Goal: Check status: Check status

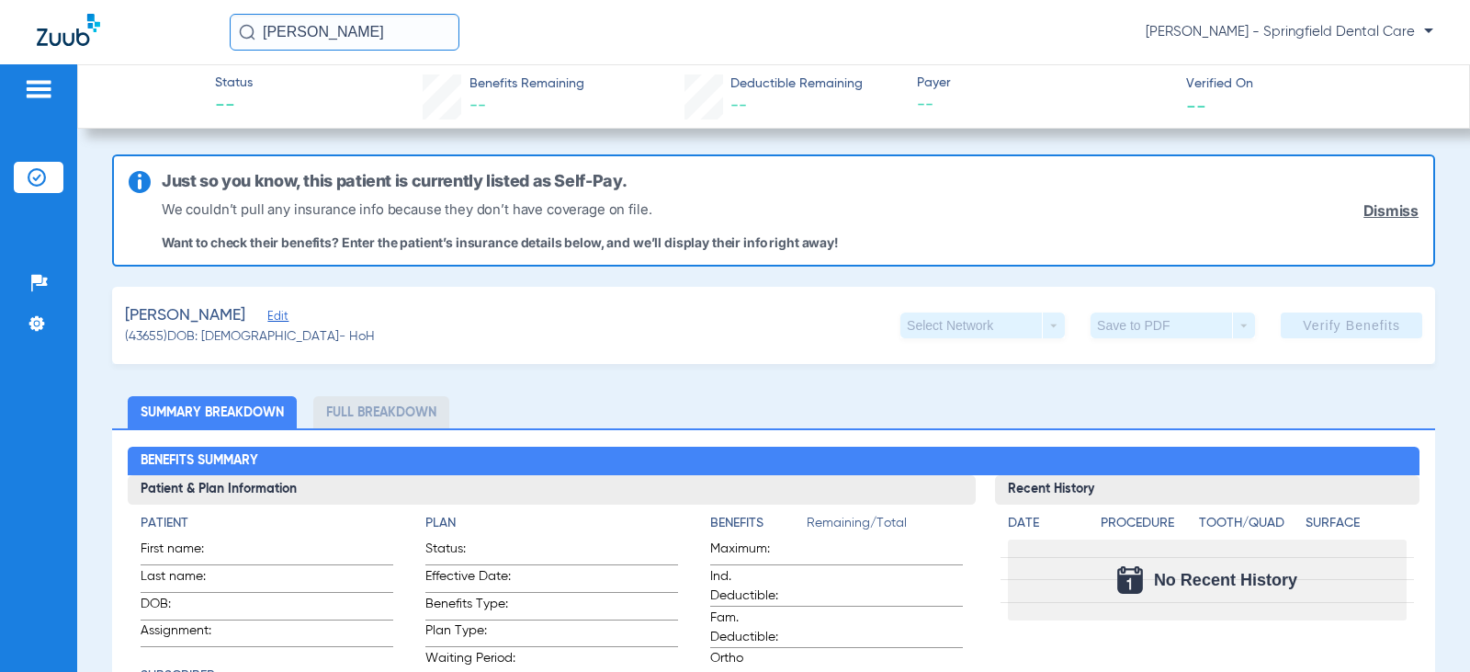
click at [267, 312] on span "Edit" at bounding box center [275, 318] width 17 height 17
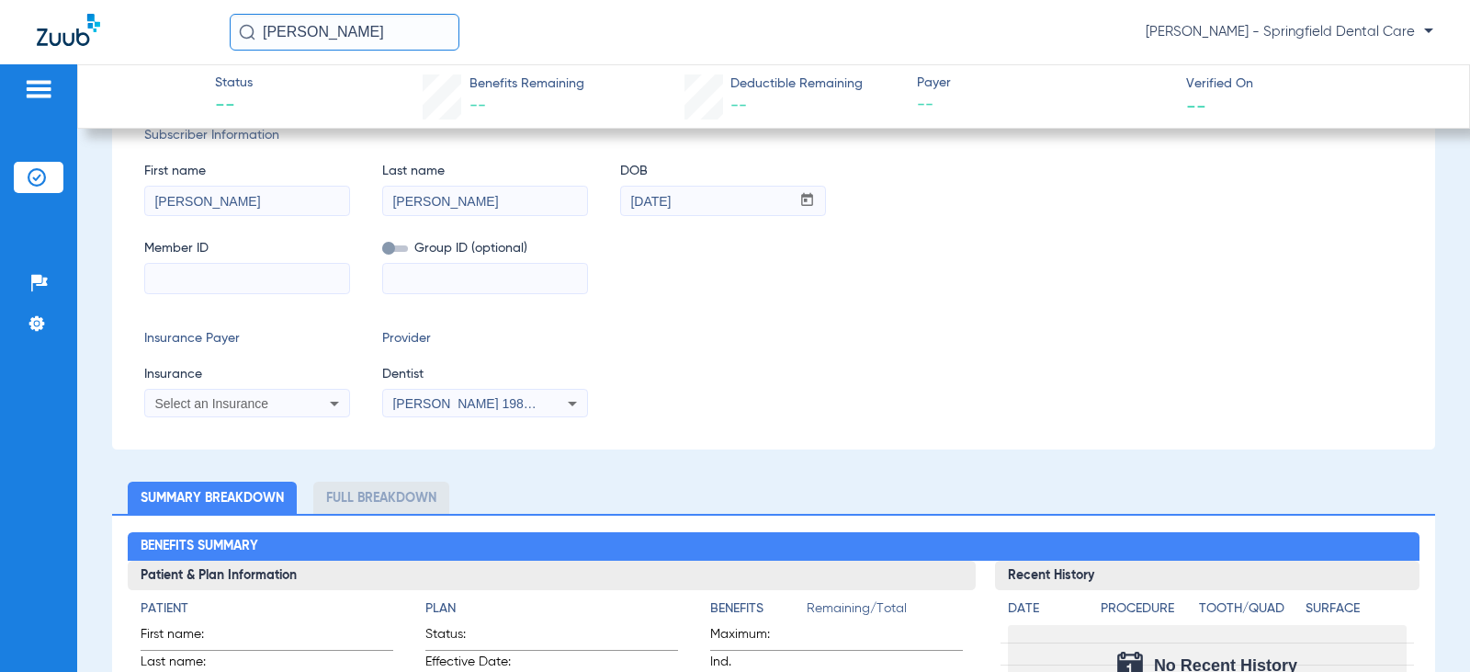
scroll to position [184, 0]
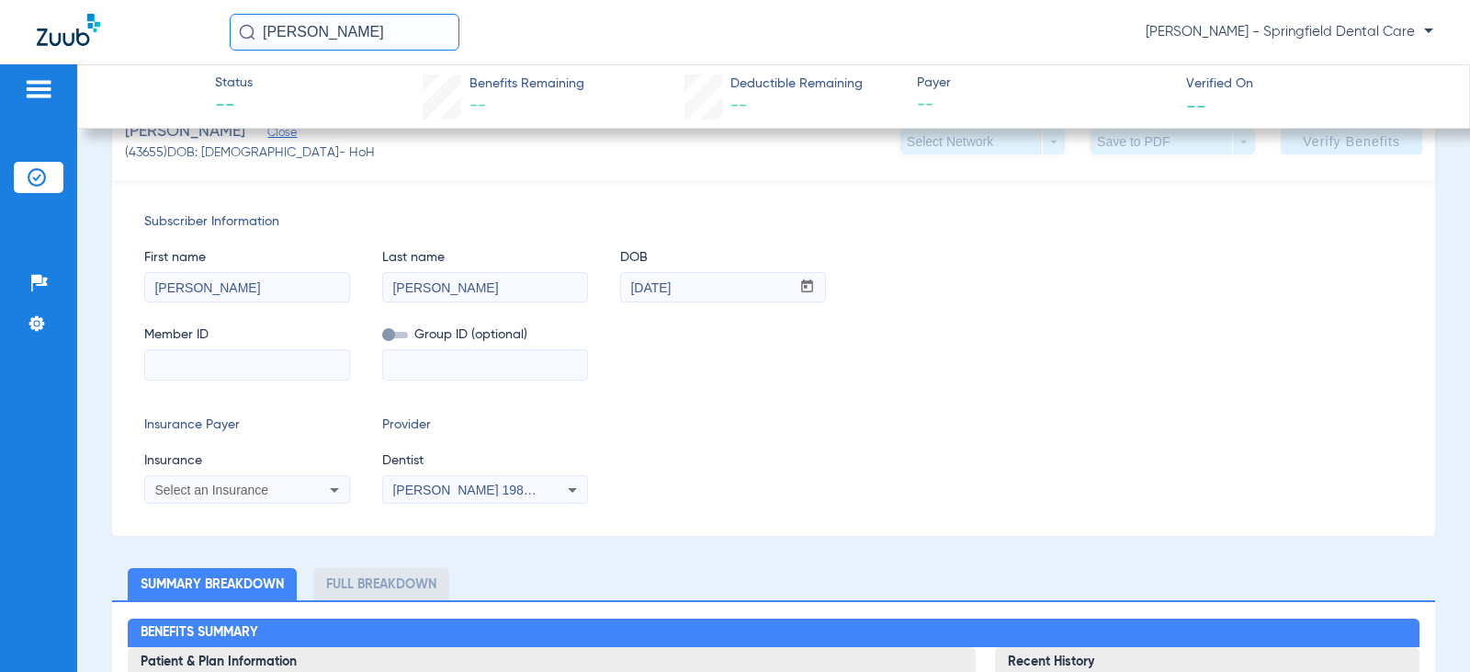
click at [279, 353] on input at bounding box center [247, 364] width 204 height 29
type input "018899105"
click at [428, 380] on div "Subscriber Information First name [PERSON_NAME] Last name [PERSON_NAME] mm / dd…" at bounding box center [773, 358] width 1323 height 356
click at [428, 374] on input at bounding box center [485, 364] width 204 height 29
click at [291, 487] on div "Select an Insurance" at bounding box center [228, 489] width 148 height 13
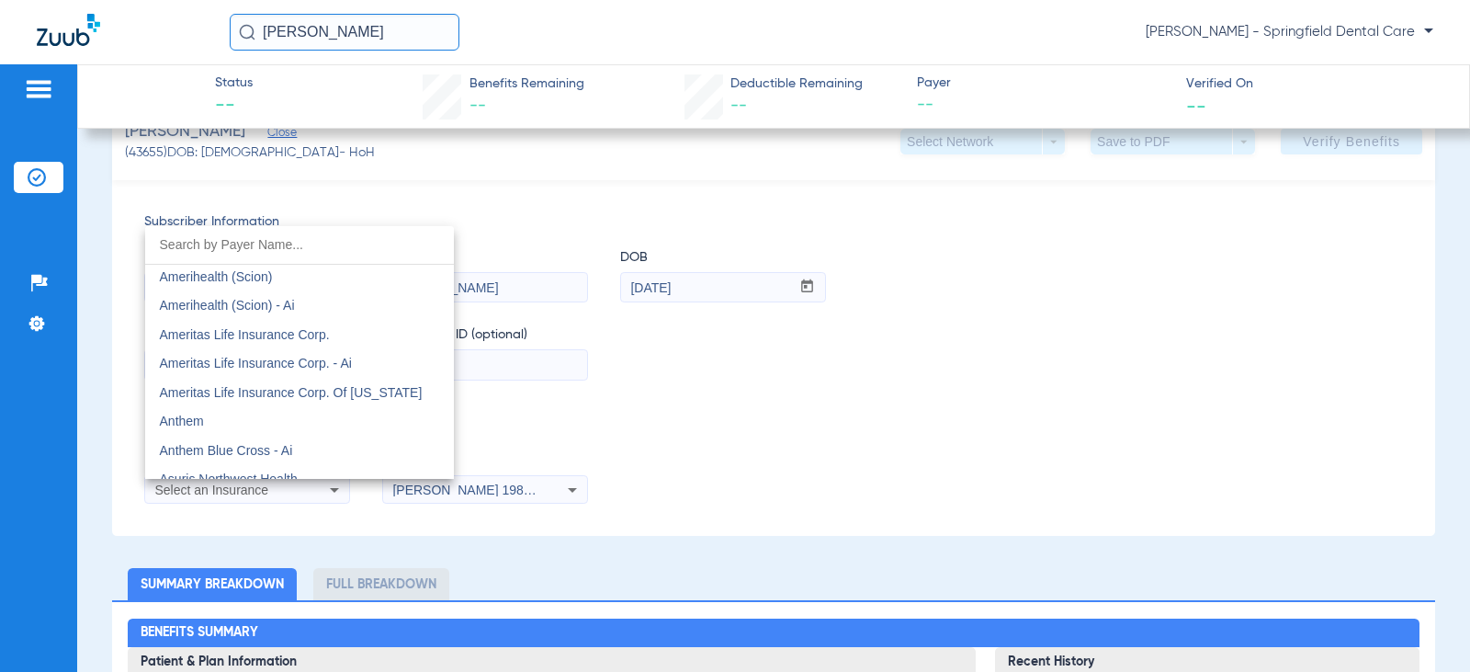
scroll to position [643, 0]
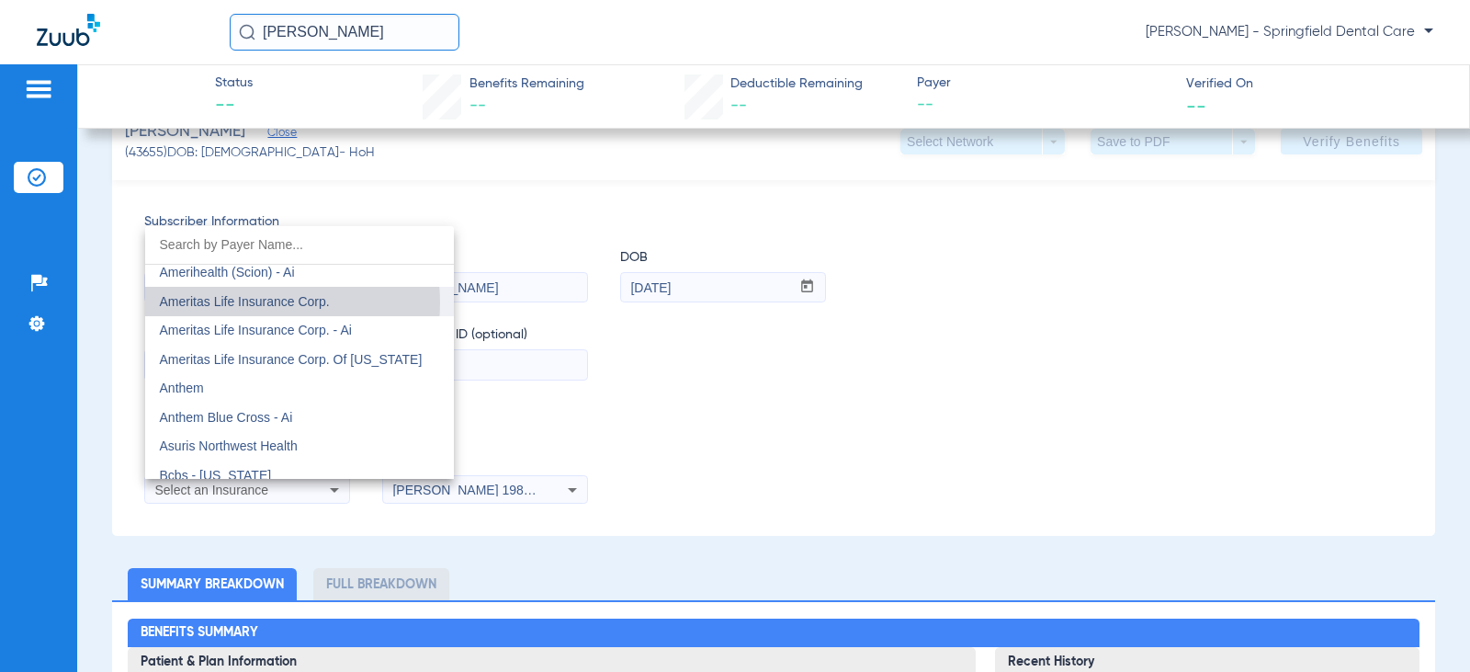
click at [257, 302] on span "Ameritas Life Insurance Corp." at bounding box center [245, 301] width 170 height 15
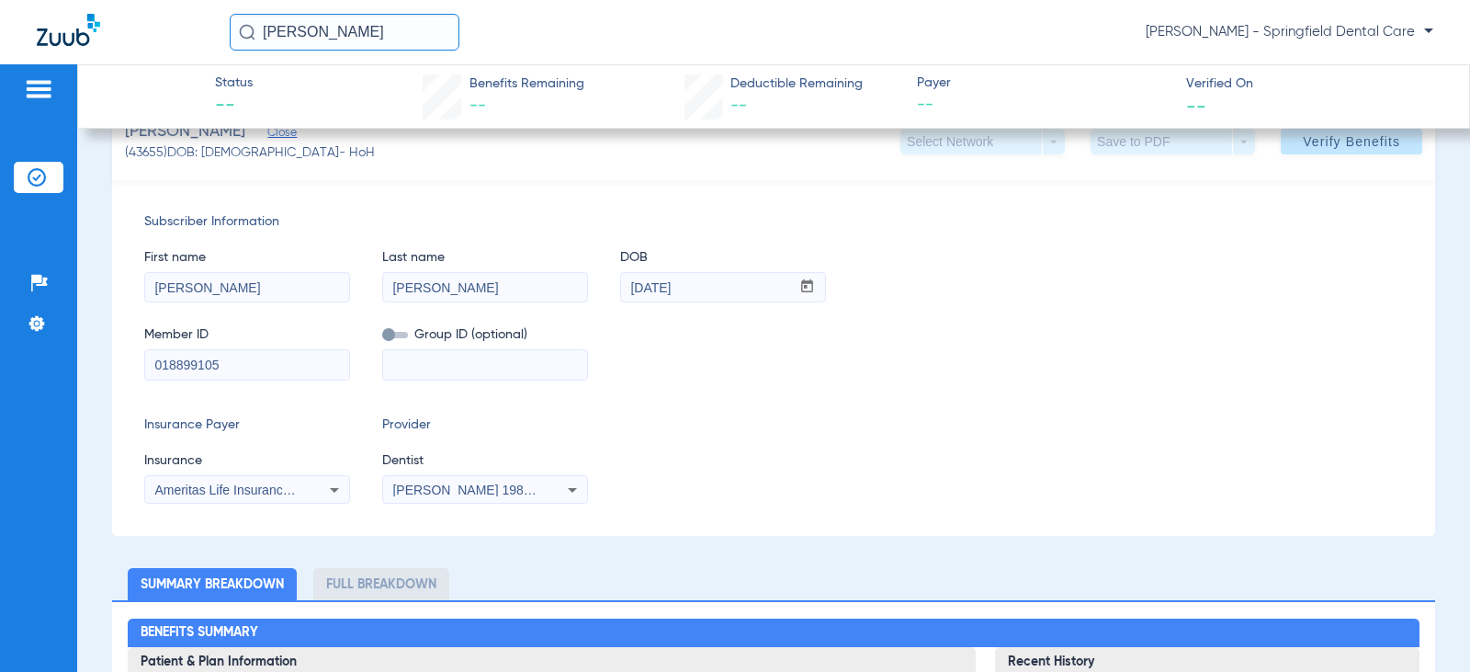
click at [517, 487] on span "[PERSON_NAME] 1982829420" at bounding box center [482, 489] width 181 height 15
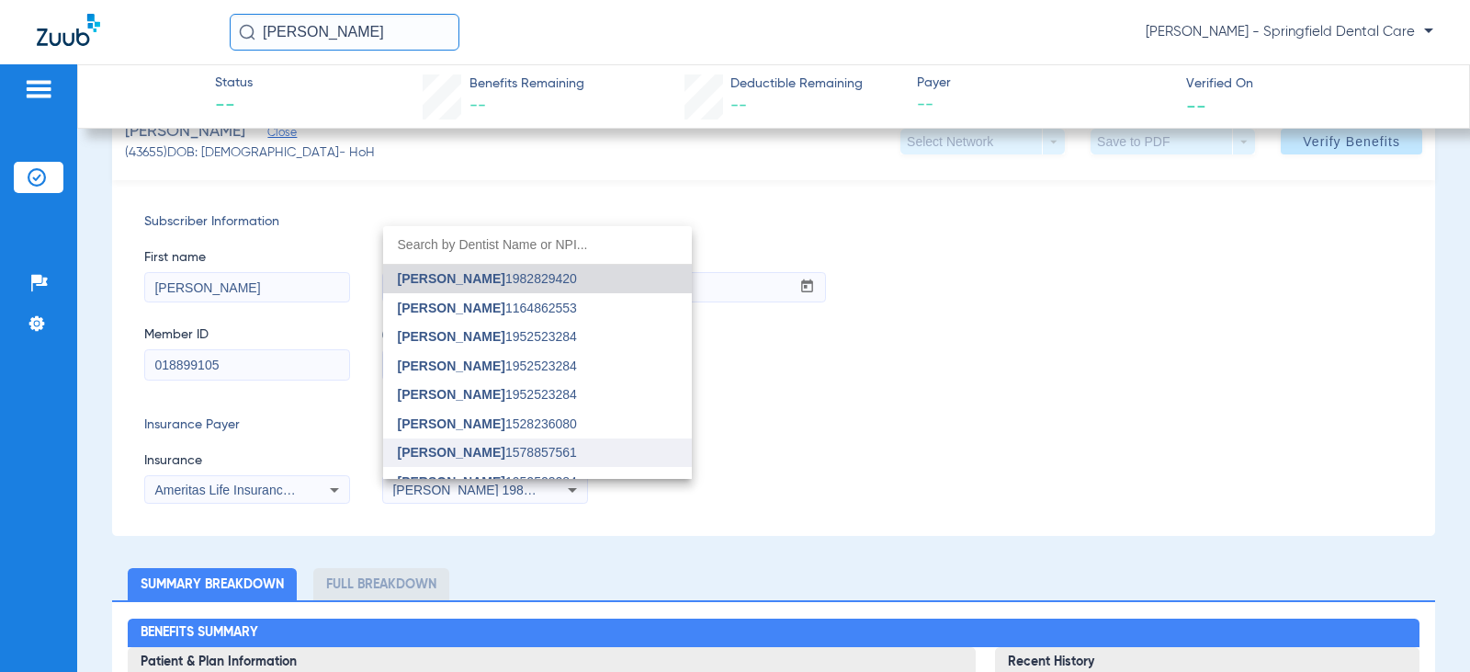
click at [486, 449] on span "[PERSON_NAME] 1578857561" at bounding box center [487, 452] width 179 height 13
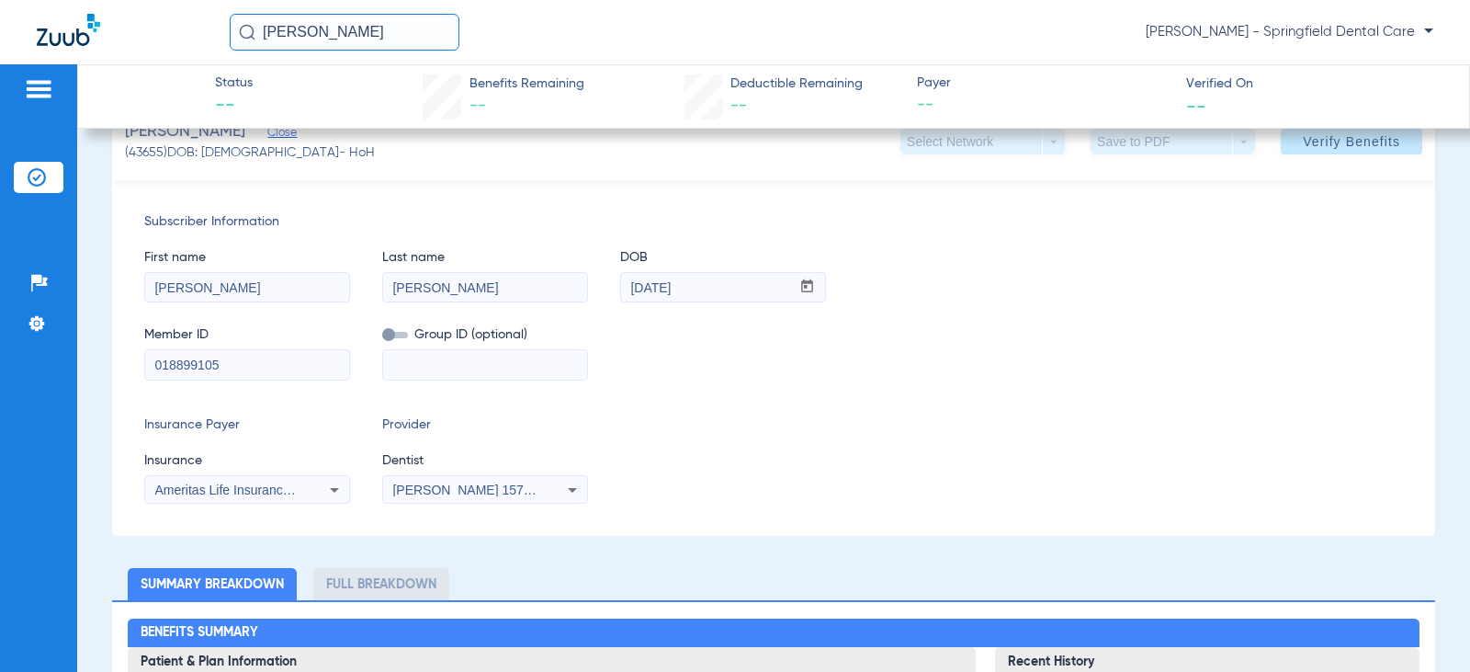
click at [878, 391] on div "Subscriber Information First name [PERSON_NAME] Last name [PERSON_NAME] DOB mm …" at bounding box center [773, 358] width 1323 height 356
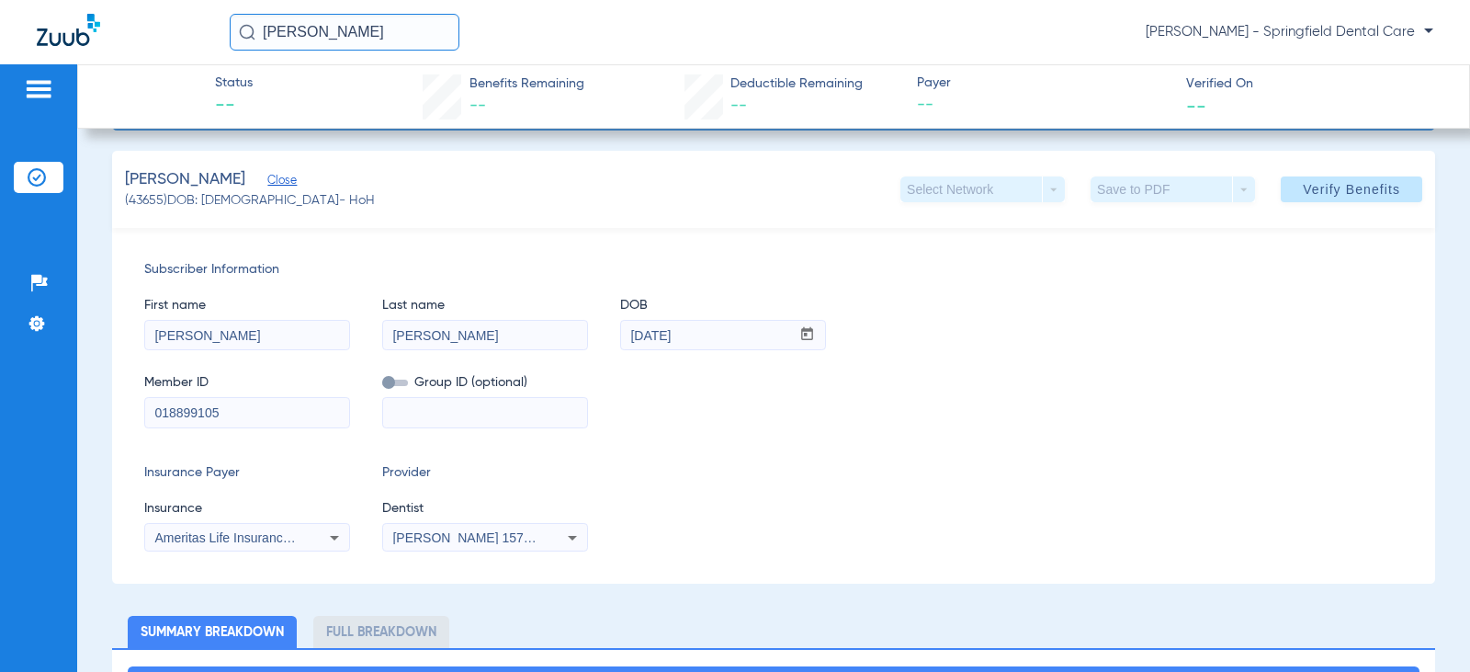
scroll to position [92, 0]
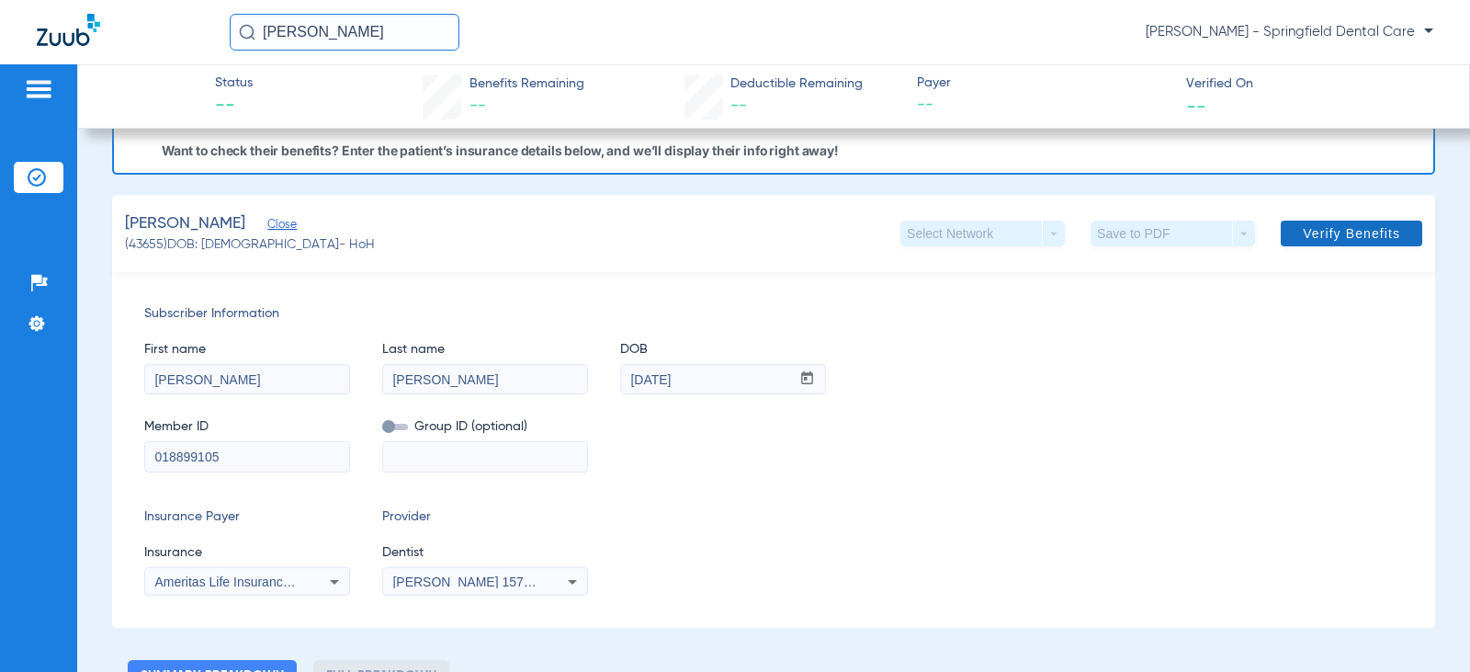
click at [1326, 236] on span "Verify Benefits" at bounding box center [1351, 233] width 97 height 15
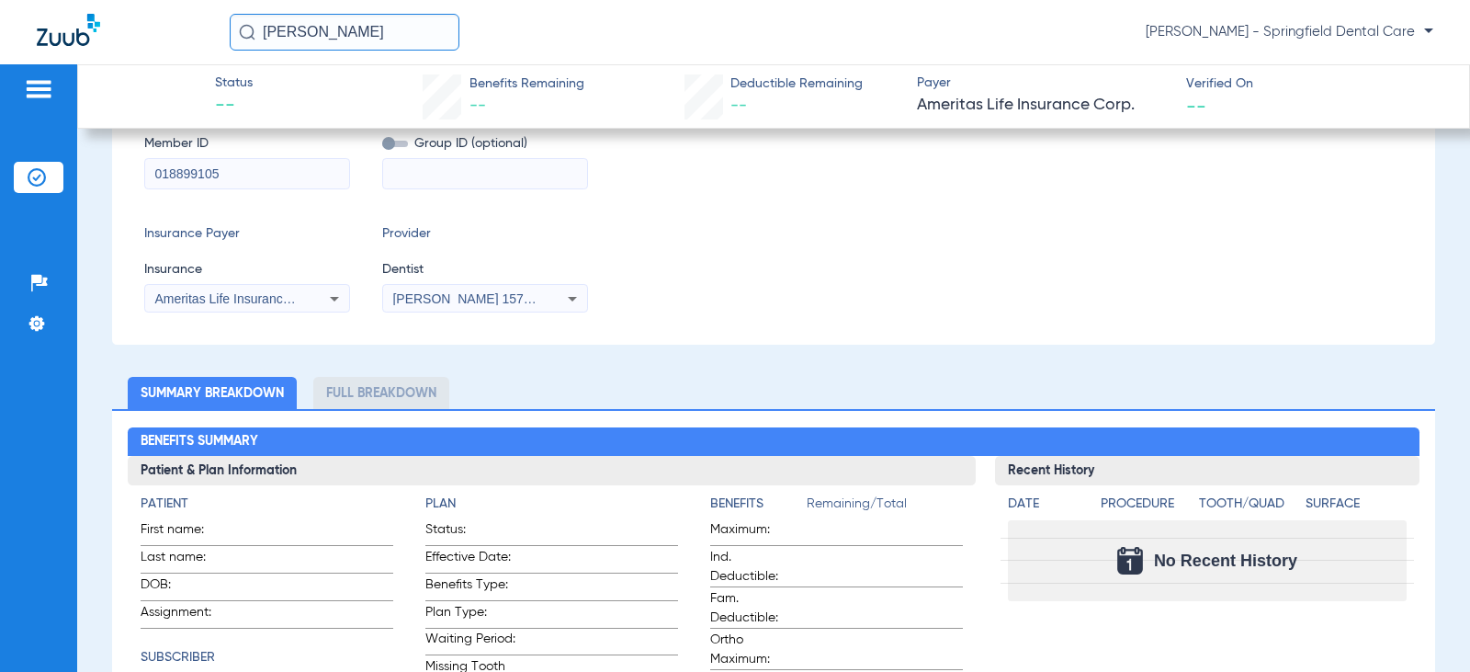
scroll to position [492, 0]
